Goal: Navigation & Orientation: Find specific page/section

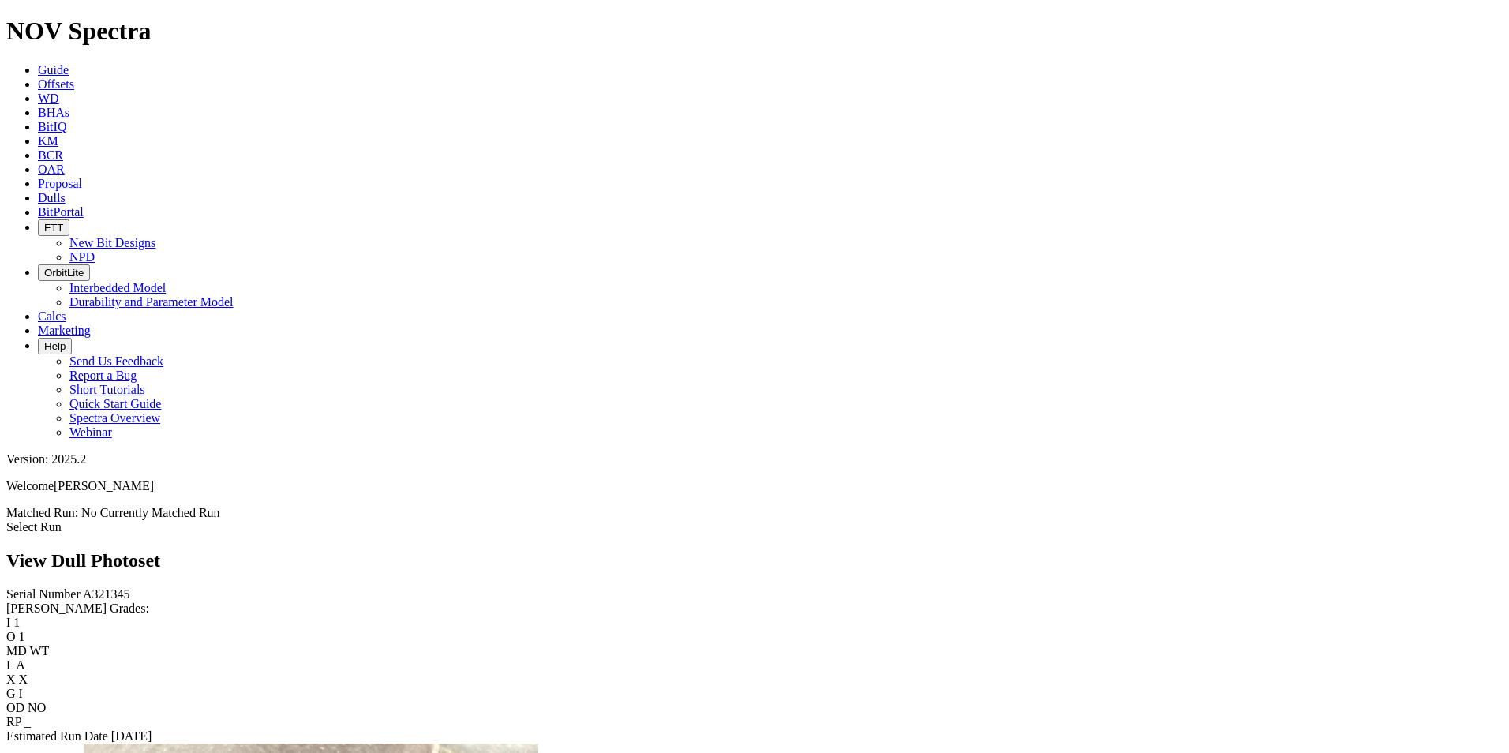
scroll to position [1657, 0]
drag, startPoint x: 721, startPoint y: 299, endPoint x: 826, endPoint y: 254, distance: 114.9
